Goal: Task Accomplishment & Management: Complete application form

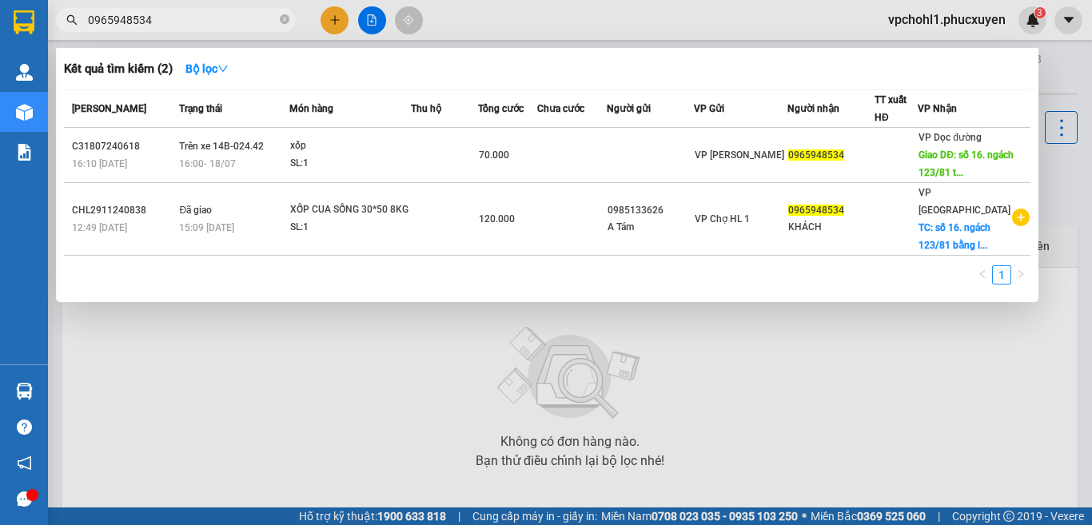
drag, startPoint x: 188, startPoint y: 21, endPoint x: 91, endPoint y: 18, distance: 96.8
click at [91, 18] on input "0965948534" at bounding box center [182, 20] width 189 height 18
type input "0"
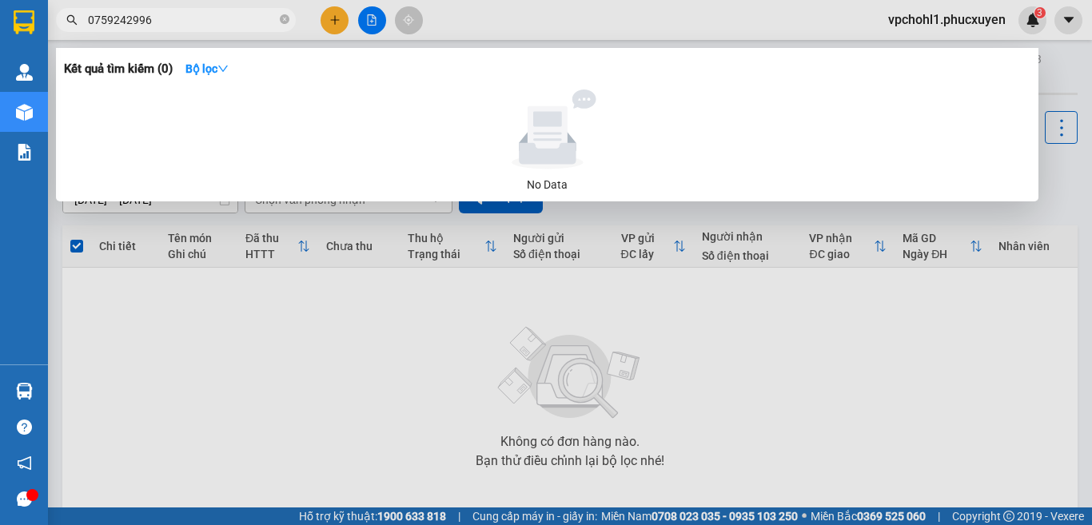
click at [106, 18] on input "0759242996" at bounding box center [182, 20] width 189 height 18
drag, startPoint x: 166, startPoint y: 20, endPoint x: 81, endPoint y: 20, distance: 84.8
click at [81, 20] on span "0769242996" at bounding box center [176, 20] width 240 height 24
type input "0769242996"
click at [331, 18] on div at bounding box center [546, 262] width 1092 height 525
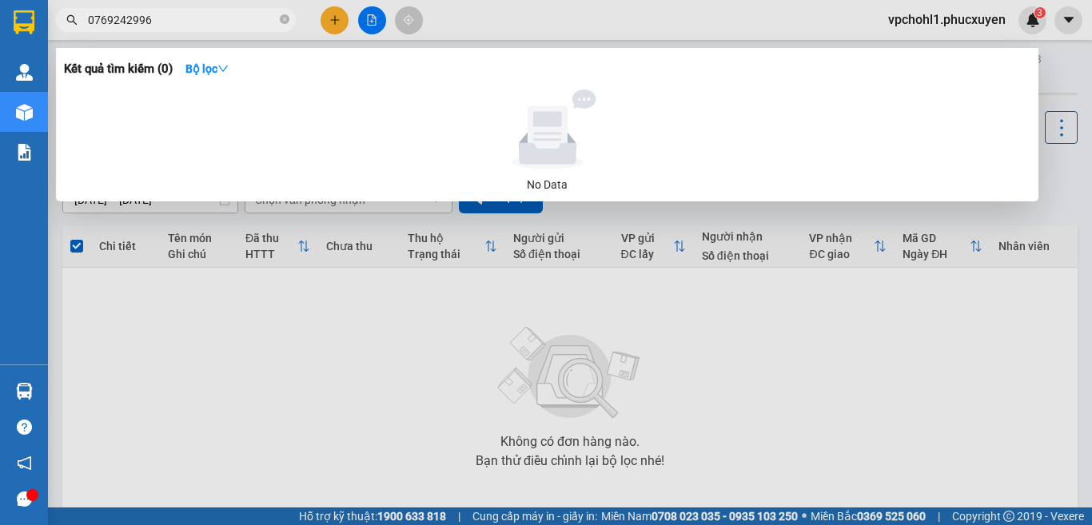
click at [331, 18] on icon "plus" at bounding box center [334, 19] width 11 height 11
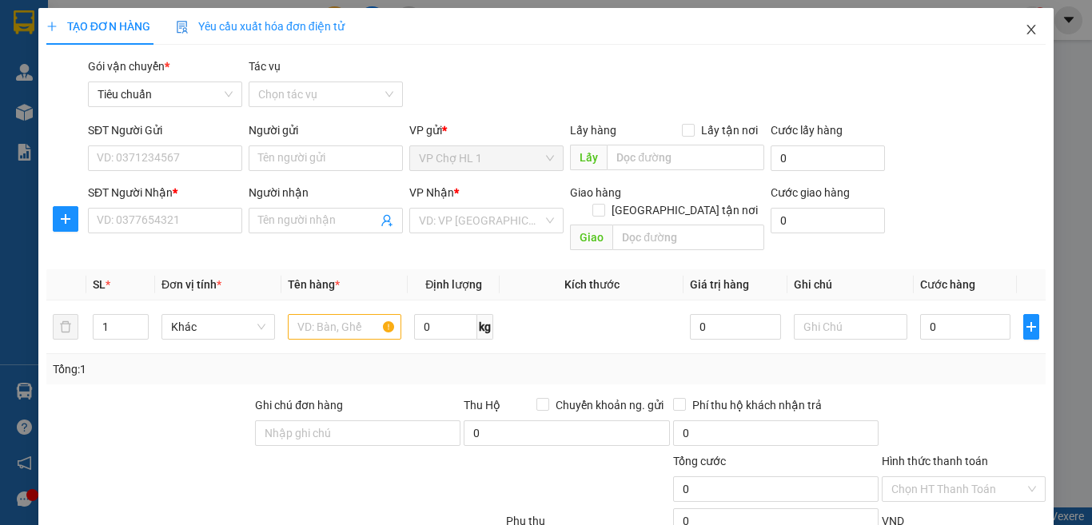
click at [1025, 28] on icon "close" at bounding box center [1031, 29] width 13 height 13
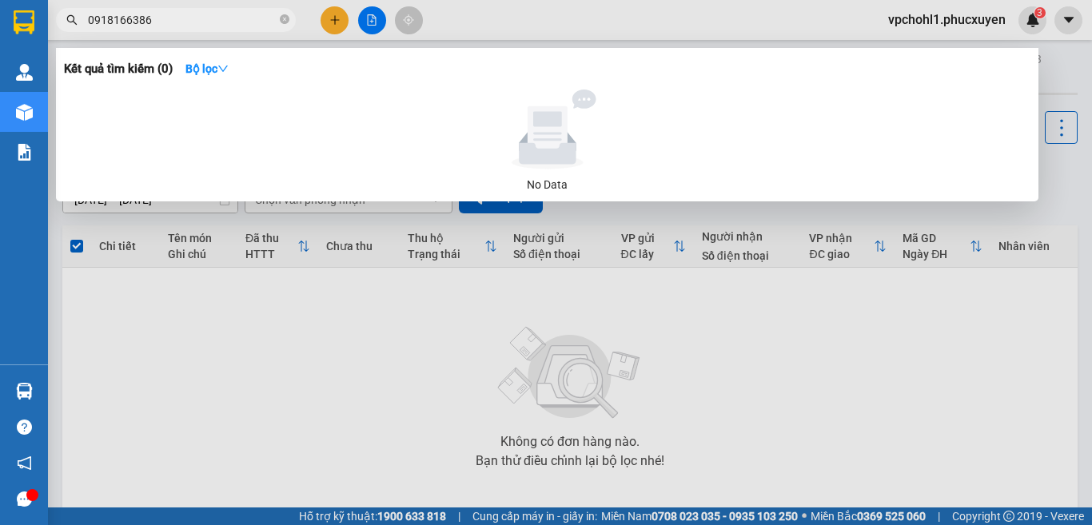
type input "0918166386"
click at [336, 14] on div at bounding box center [546, 262] width 1092 height 525
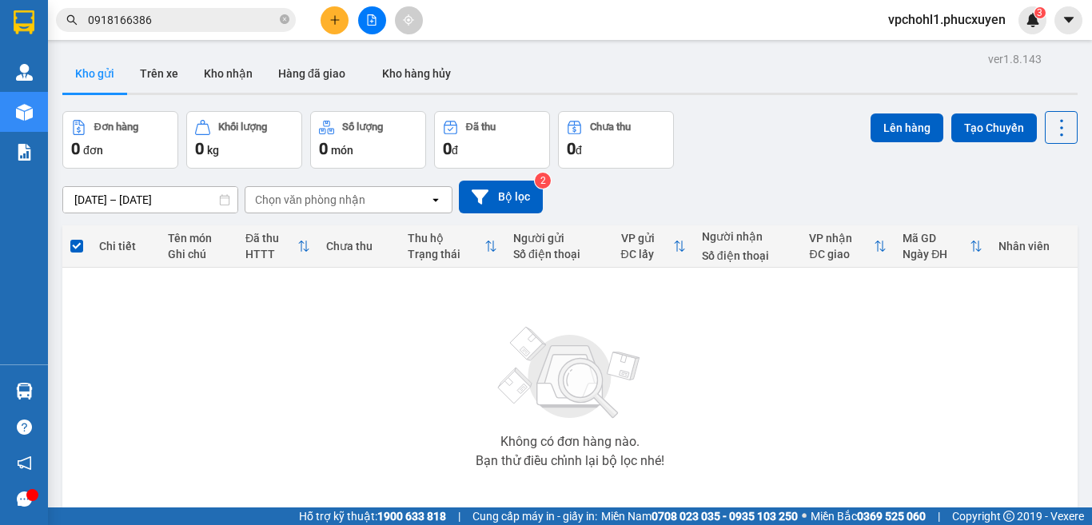
click at [336, 14] on icon "plus" at bounding box center [334, 19] width 11 height 11
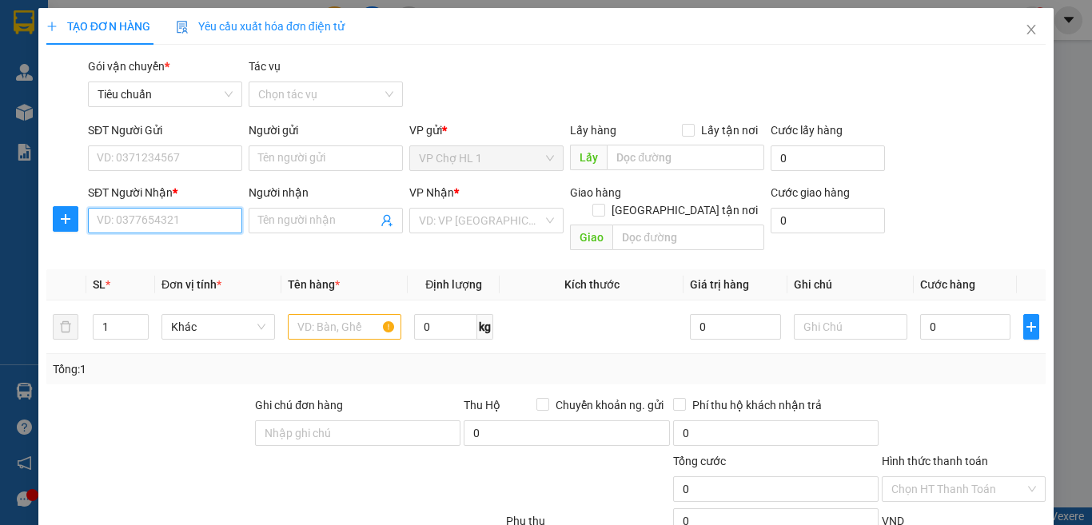
click at [160, 213] on input "SĐT Người Nhận *" at bounding box center [165, 221] width 154 height 26
type input "0918166386"
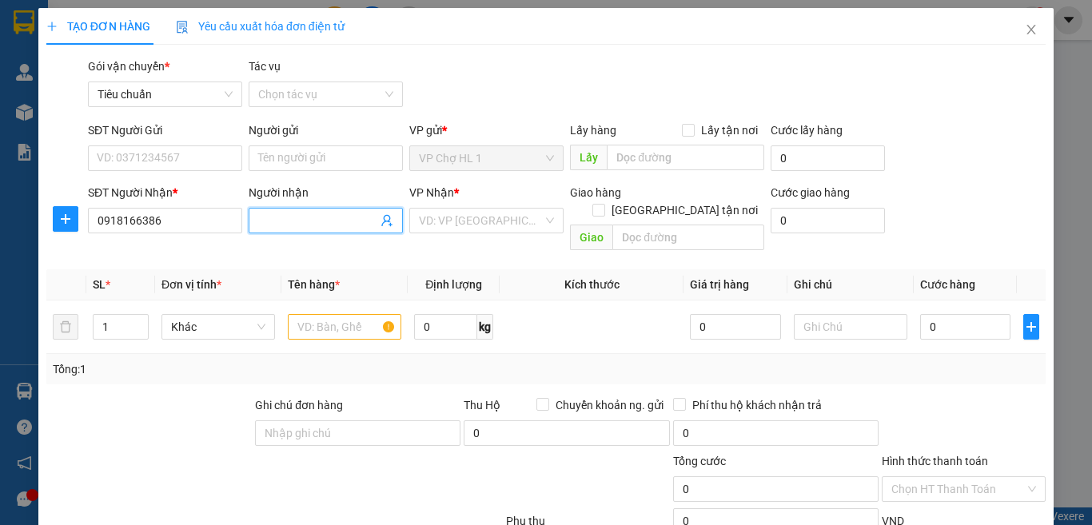
click at [314, 226] on input "Người nhận" at bounding box center [317, 221] width 119 height 18
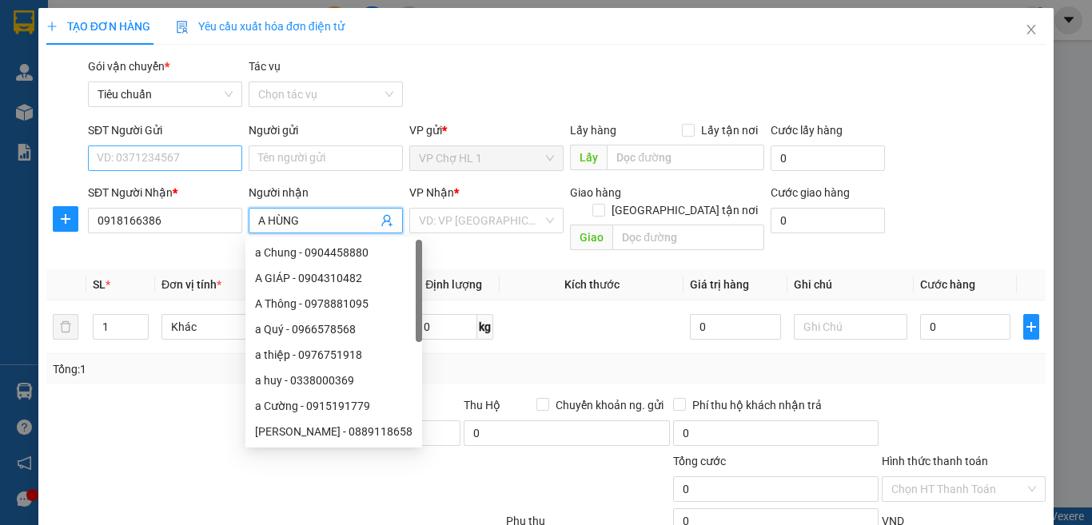
type input "A HÙNG"
click at [192, 153] on input "SĐT Người Gửi" at bounding box center [165, 159] width 154 height 26
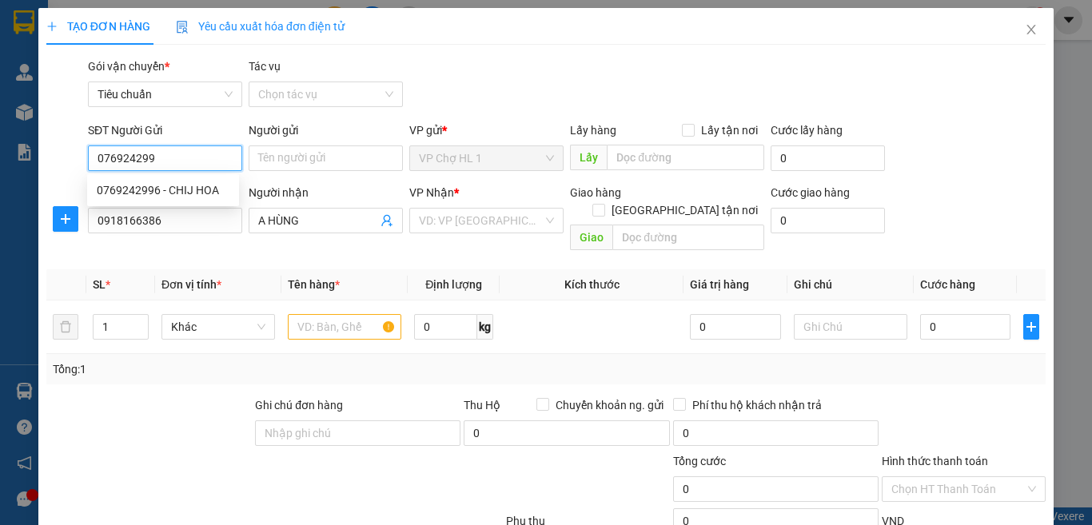
type input "0769242996"
click at [210, 190] on div "0769242996 - CHIJ HOA" at bounding box center [163, 191] width 133 height 18
type input "CHIJ HOA"
type input "0769242996"
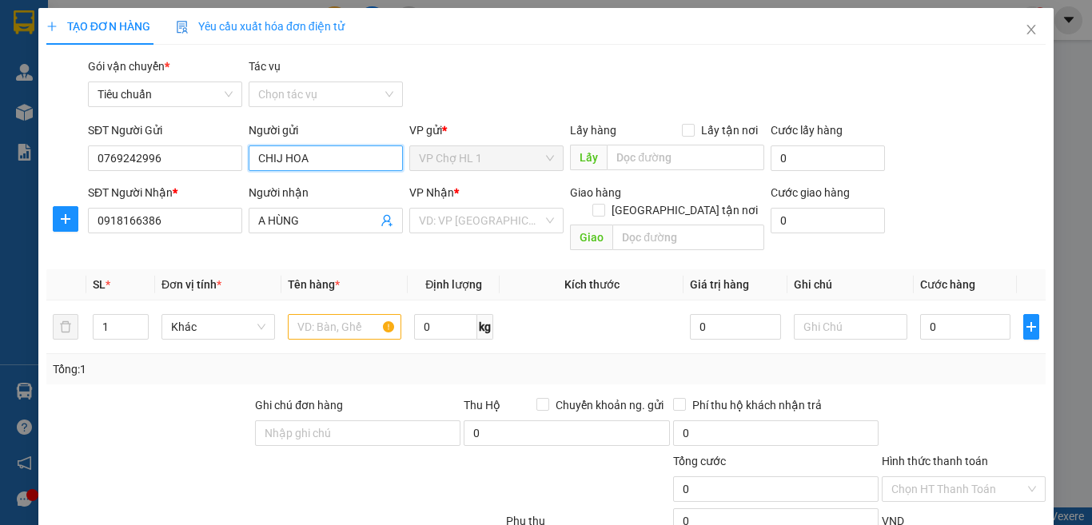
click at [277, 161] on input "CHIJ HOA" at bounding box center [326, 159] width 154 height 26
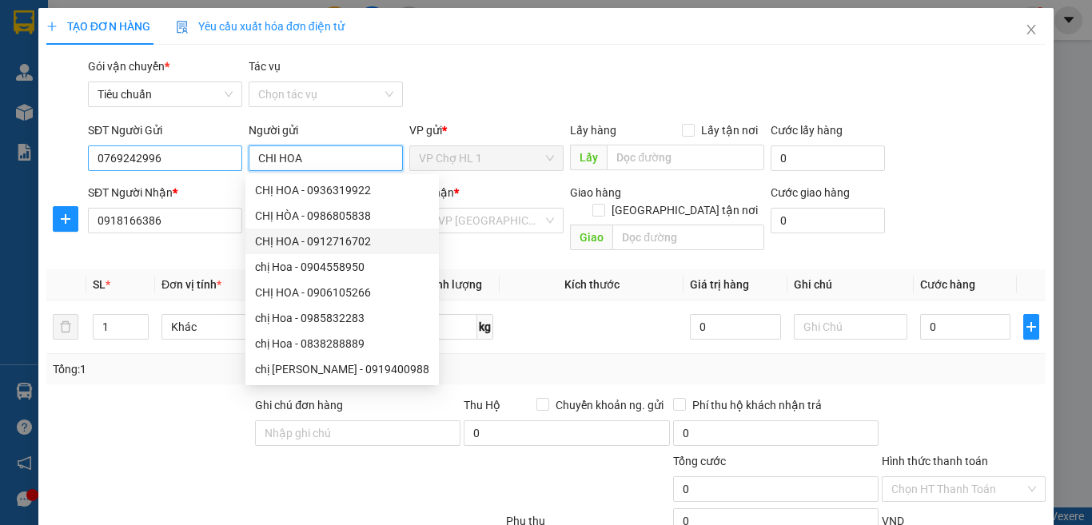
type input "CHI HOA"
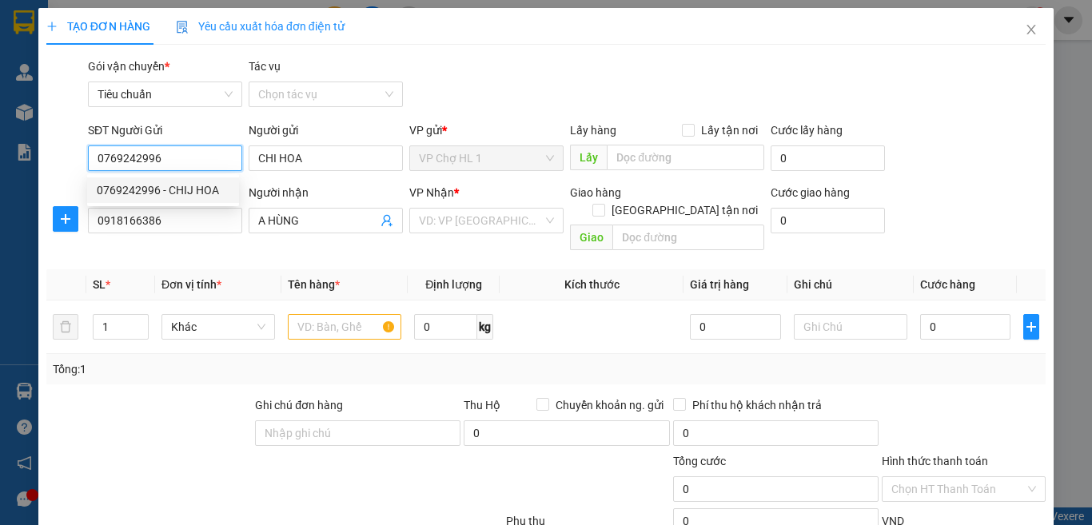
drag, startPoint x: 178, startPoint y: 164, endPoint x: 93, endPoint y: 158, distance: 85.8
click at [93, 158] on input "0769242996" at bounding box center [165, 159] width 154 height 26
click at [1025, 26] on icon "close" at bounding box center [1031, 29] width 13 height 13
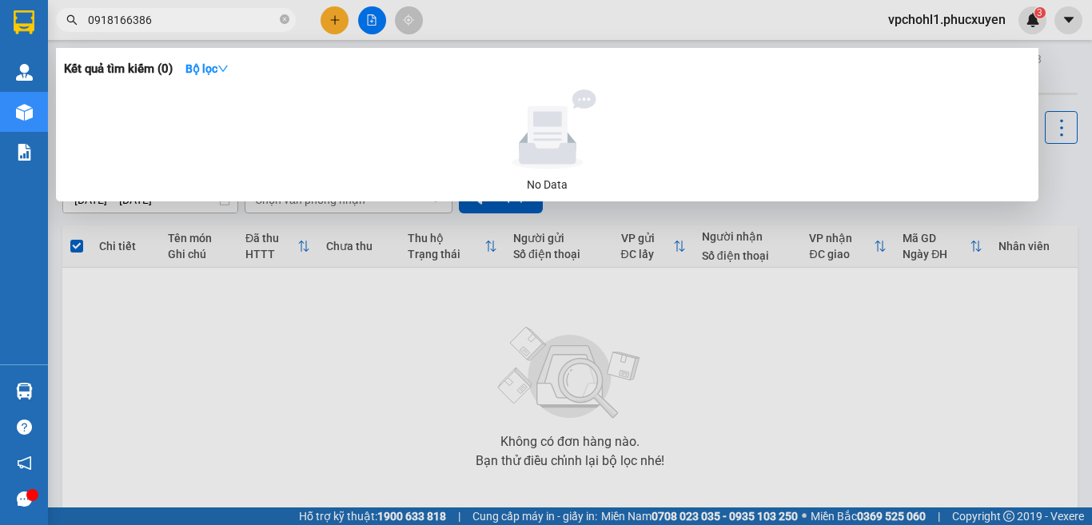
drag, startPoint x: 164, startPoint y: 21, endPoint x: 72, endPoint y: 21, distance: 92.0
click at [72, 21] on div "0918166386" at bounding box center [156, 20] width 312 height 24
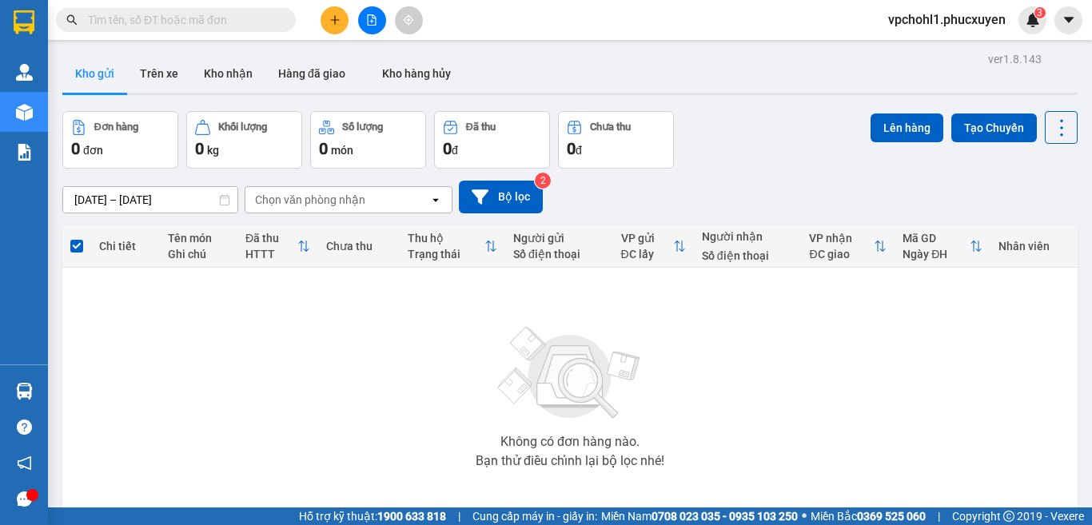
paste input "0769242996"
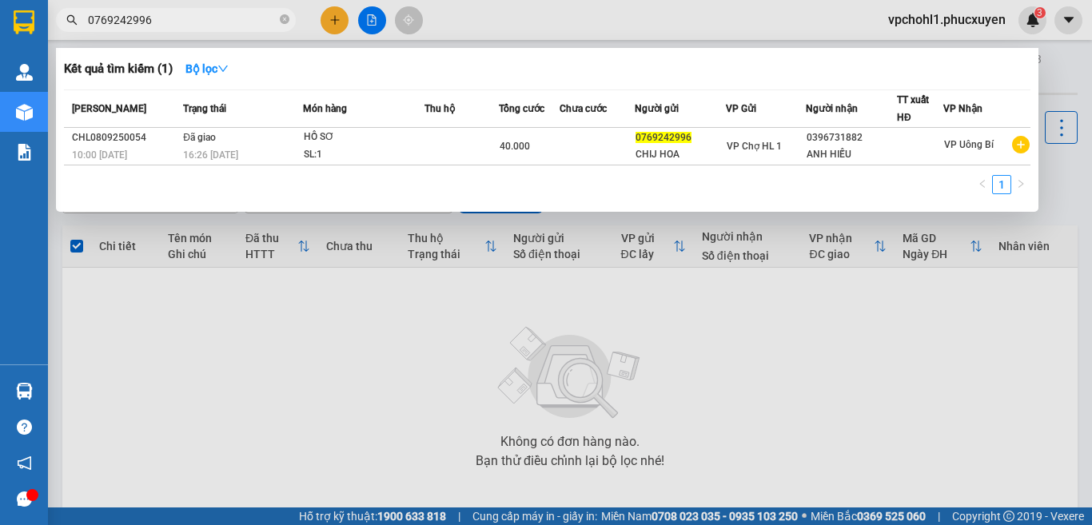
type input "0769242996"
click at [329, 18] on div at bounding box center [546, 262] width 1092 height 525
click at [329, 18] on icon "plus" at bounding box center [334, 19] width 11 height 11
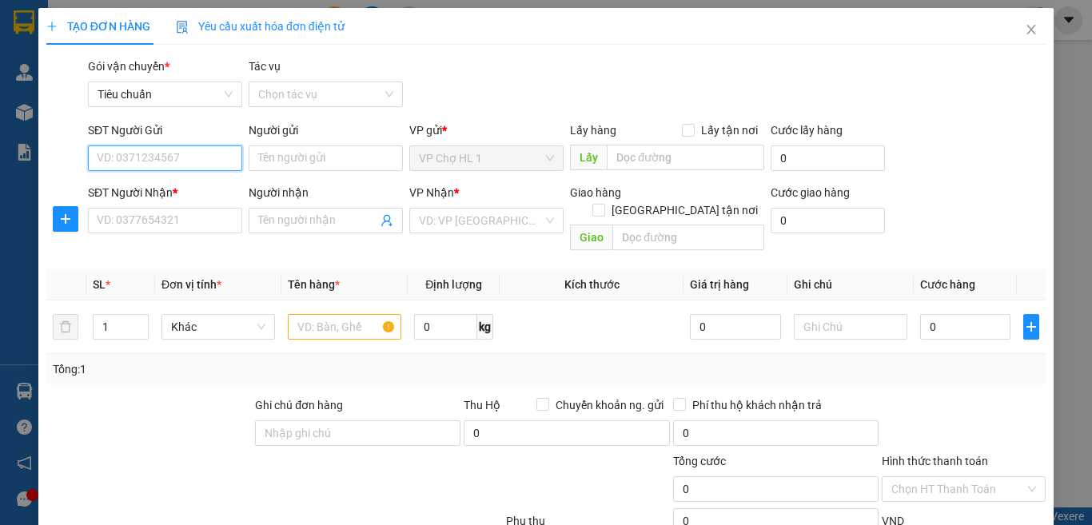
click at [166, 161] on input "SĐT Người Gửi" at bounding box center [165, 159] width 154 height 26
paste input "0769242996"
type input "0769242996"
click at [154, 184] on div "0769242996 - CHIJ HOA" at bounding box center [163, 191] width 133 height 18
type input "CHIJ HOA"
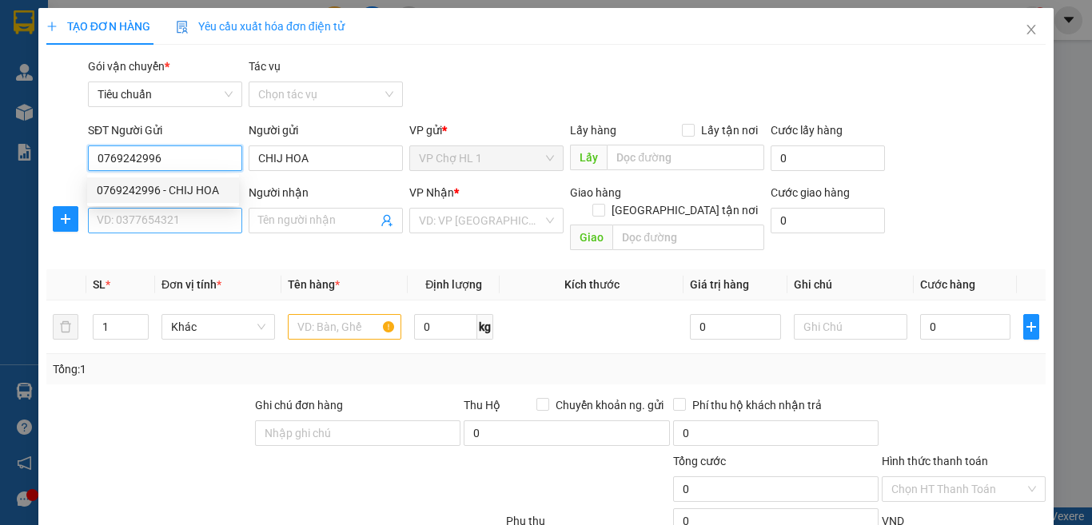
type input "0769242996"
click at [153, 213] on input "SĐT Người Nhận *" at bounding box center [165, 221] width 154 height 26
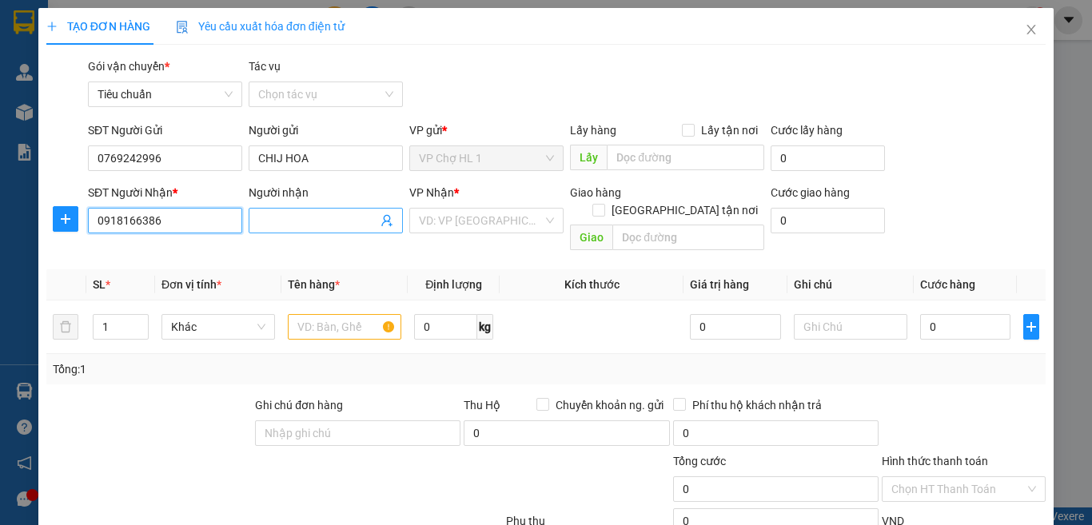
type input "0918166386"
click at [305, 225] on input "Người nhận" at bounding box center [317, 221] width 119 height 18
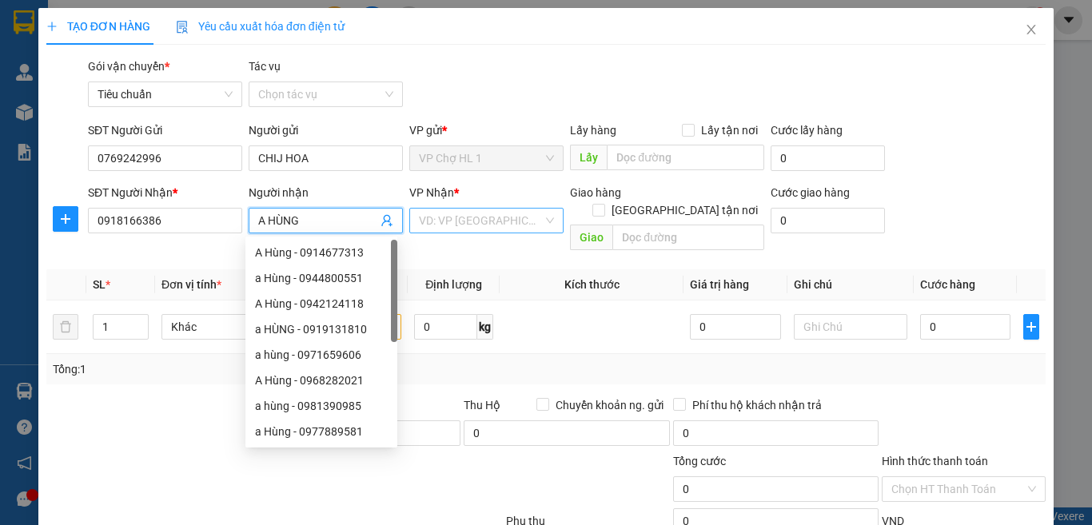
type input "A HÙNG"
click at [451, 222] on input "search" at bounding box center [481, 221] width 124 height 24
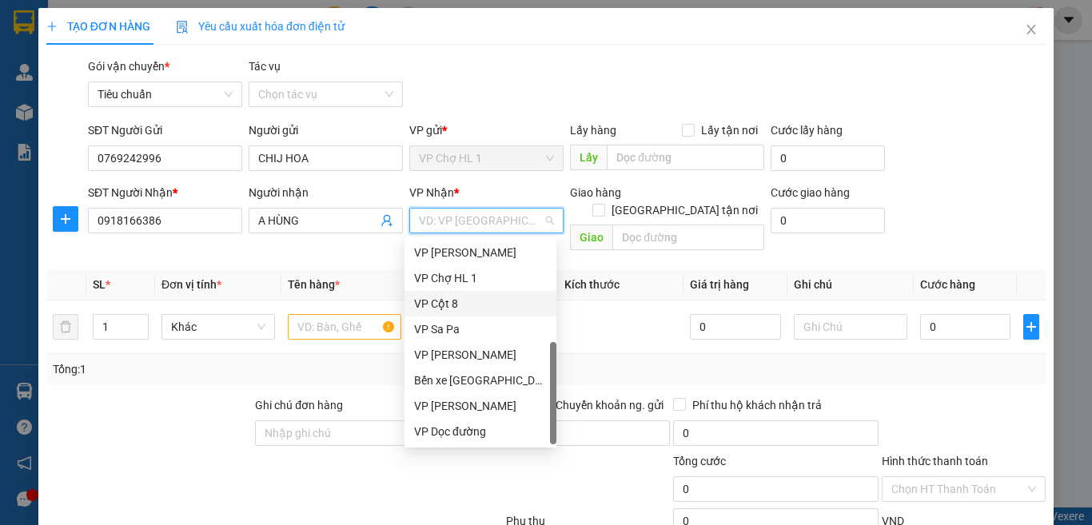
scroll to position [96, 0]
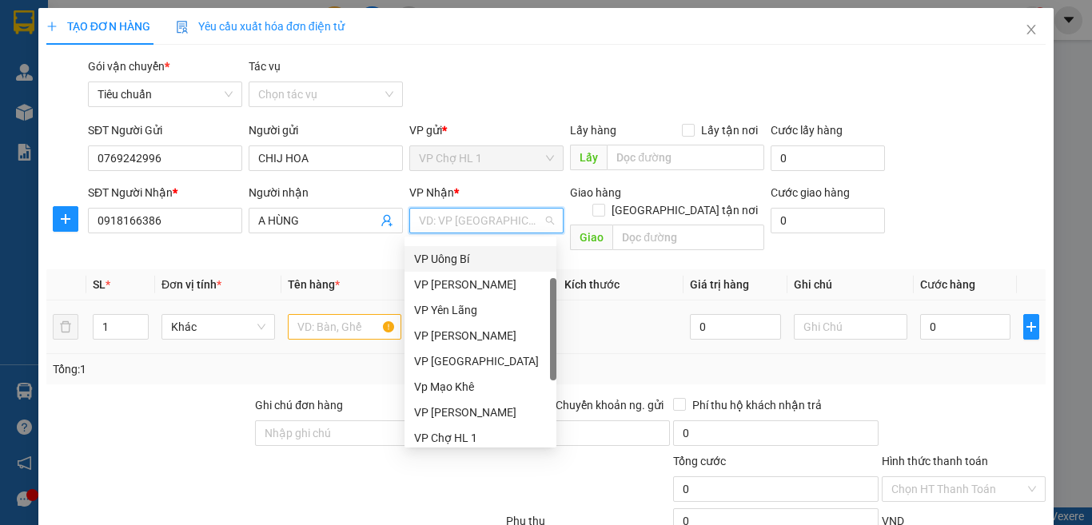
drag, startPoint x: 464, startPoint y: 262, endPoint x: 388, endPoint y: 292, distance: 81.8
click at [464, 262] on div "VP Uông Bí" at bounding box center [480, 259] width 133 height 18
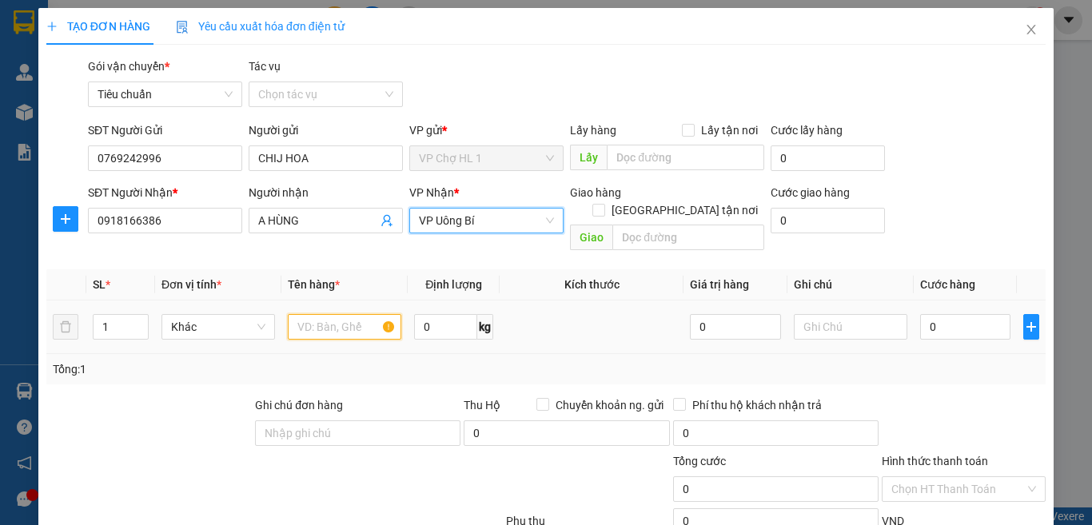
click at [340, 314] on input "text" at bounding box center [345, 327] width 114 height 26
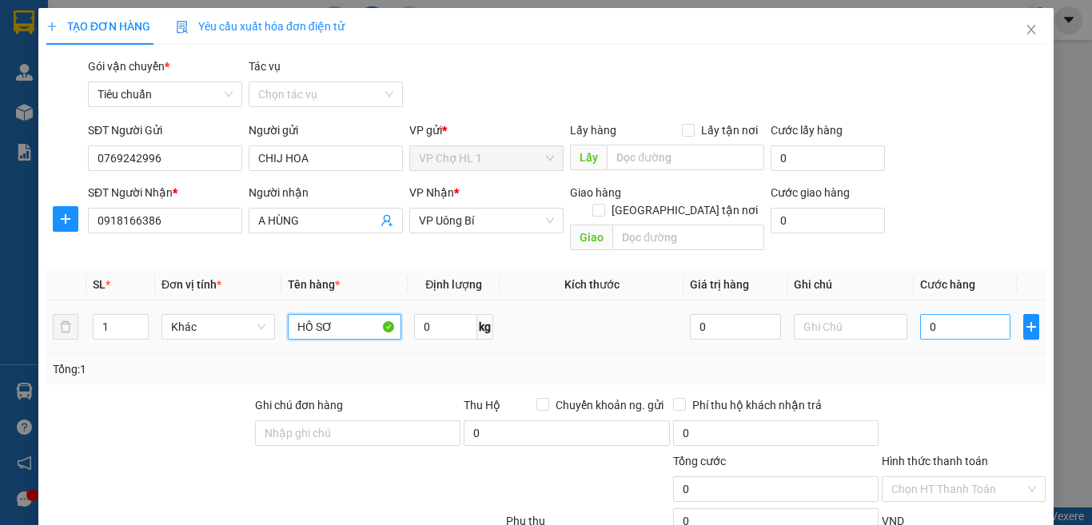
type input "HỒ SƠ"
click at [963, 317] on input "0" at bounding box center [965, 327] width 90 height 26
type input "4"
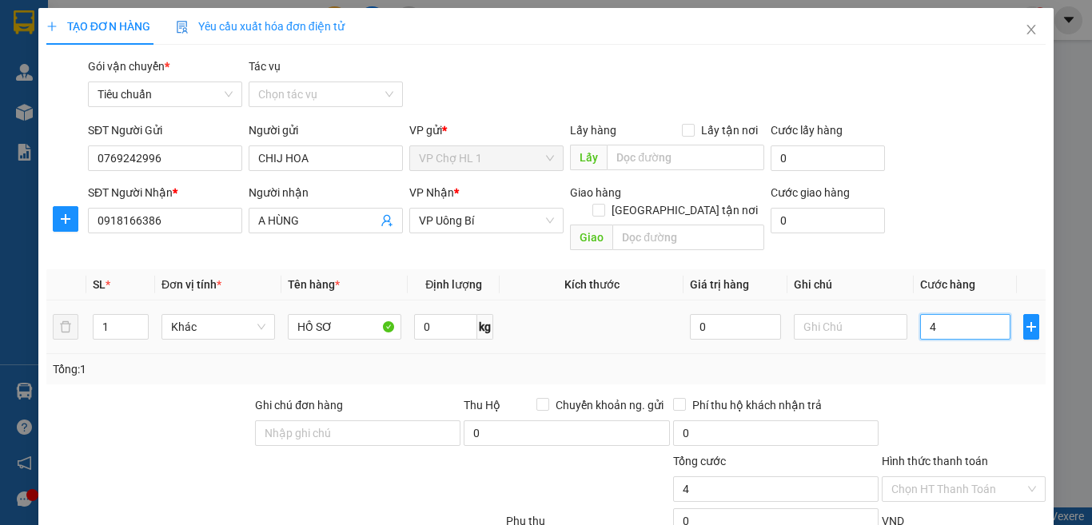
type input "40"
type input "40.000"
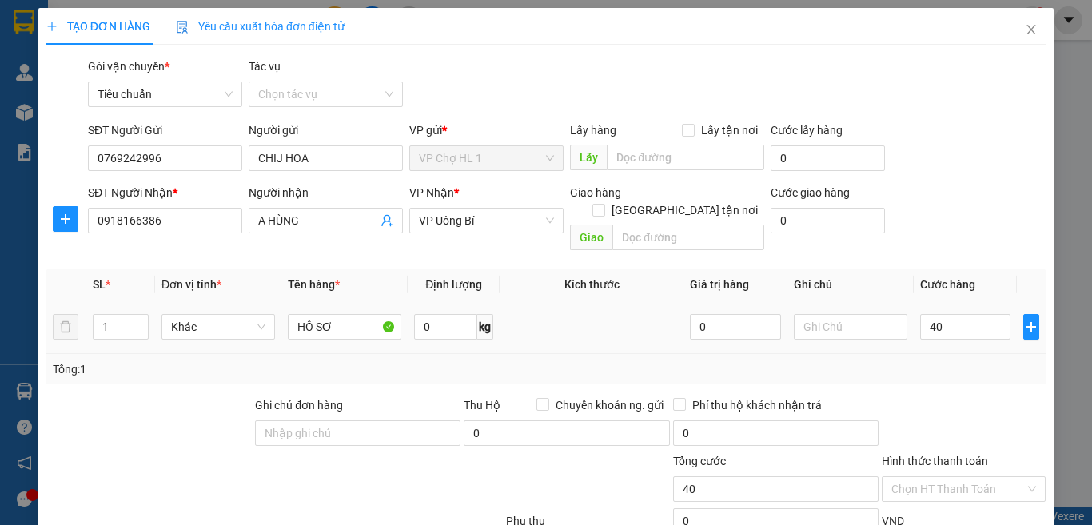
type input "40.000"
click at [1014, 114] on div "Transit Pickup Surcharge Ids Transit Deliver Surcharge Ids Transit Deliver Surc…" at bounding box center [546, 359] width 1000 height 602
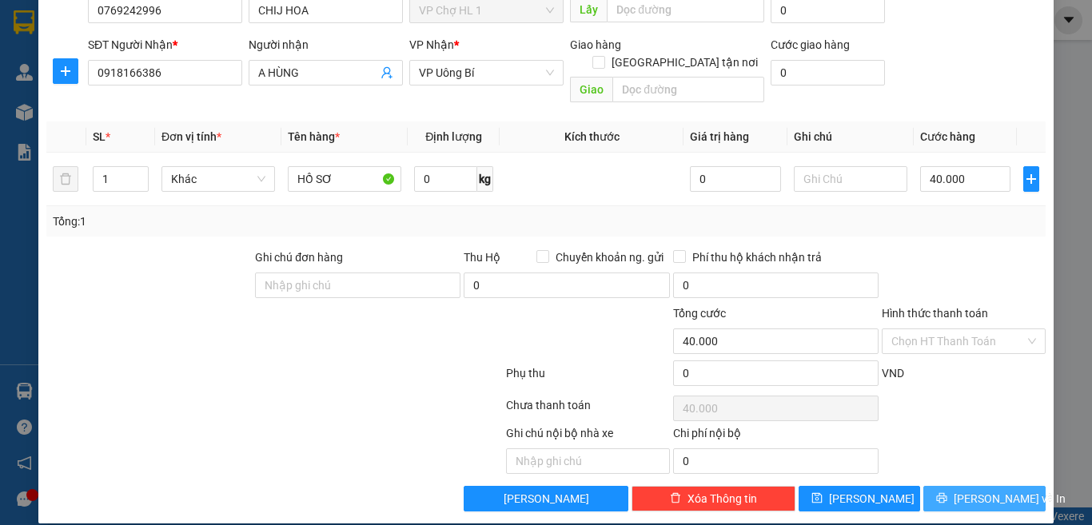
click at [967, 490] on span "[PERSON_NAME] và In" at bounding box center [1010, 499] width 112 height 18
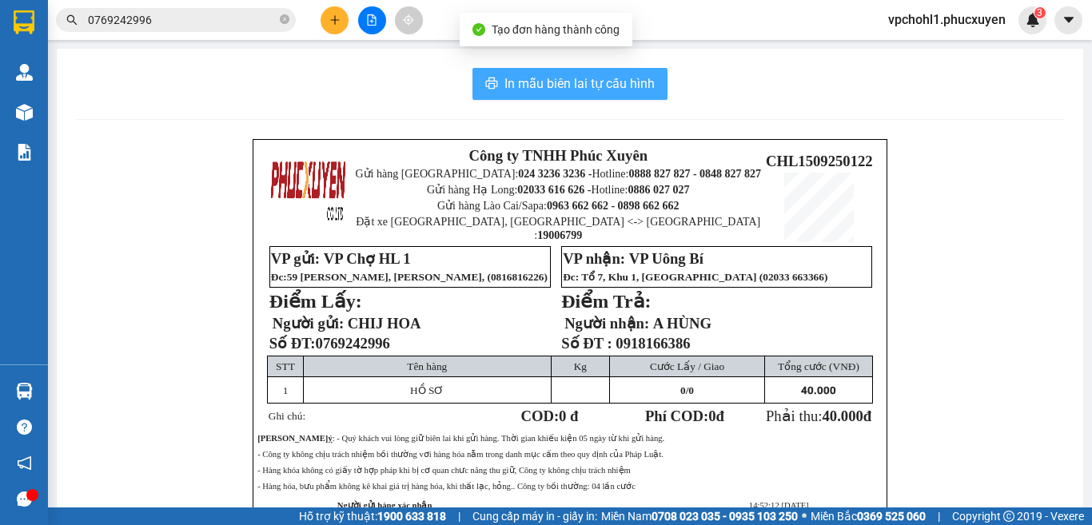
click at [541, 83] on span "In mẫu biên lai tự cấu hình" at bounding box center [580, 84] width 150 height 20
